Goal: Task Accomplishment & Management: Manage account settings

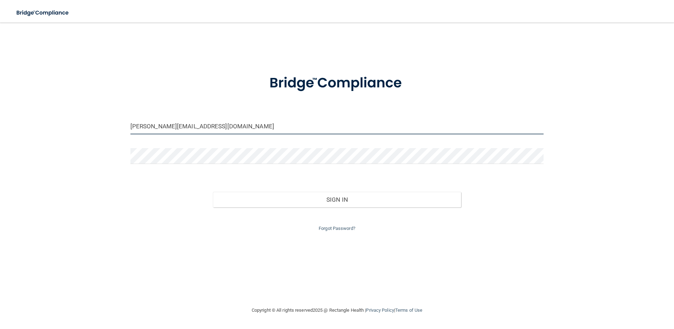
drag, startPoint x: 148, startPoint y: 127, endPoint x: 145, endPoint y: 128, distance: 3.7
click at [145, 128] on input "[PERSON_NAME][EMAIL_ADDRESS][DOMAIN_NAME]" at bounding box center [337, 126] width 414 height 16
click at [151, 127] on input "[PERSON_NAME][EMAIL_ADDRESS][DOMAIN_NAME]" at bounding box center [337, 126] width 414 height 16
drag, startPoint x: 154, startPoint y: 127, endPoint x: 101, endPoint y: 129, distance: 52.6
click at [103, 130] on div "[PERSON_NAME][EMAIL_ADDRESS][DOMAIN_NAME] Invalid email/password. You don't hav…" at bounding box center [337, 164] width 646 height 269
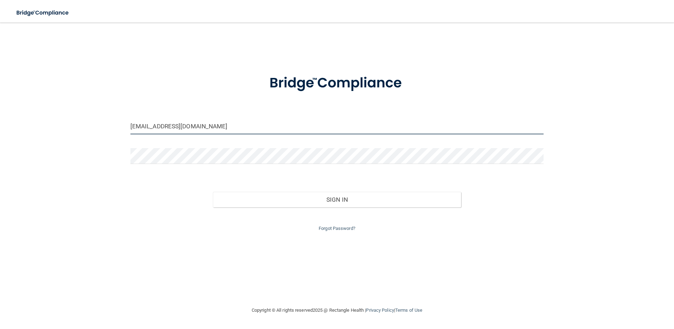
type input "[EMAIL_ADDRESS][DOMAIN_NAME]"
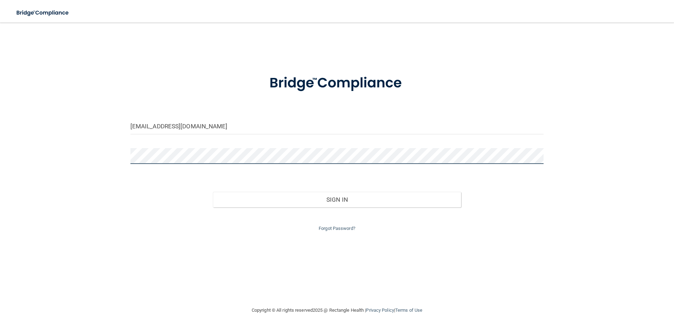
click at [53, 156] on div "[EMAIL_ADDRESS][DOMAIN_NAME] Invalid email/password. You don't have permission …" at bounding box center [337, 164] width 646 height 269
click at [213, 192] on button "Sign In" at bounding box center [337, 200] width 248 height 16
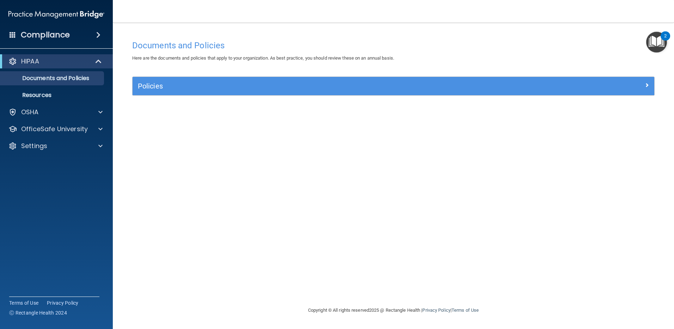
click at [97, 33] on span at bounding box center [98, 35] width 4 height 8
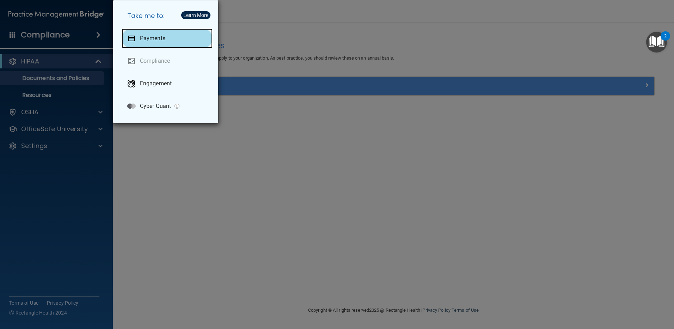
click at [161, 42] on div "Payments" at bounding box center [167, 39] width 91 height 20
